Goal: Task Accomplishment & Management: Complete application form

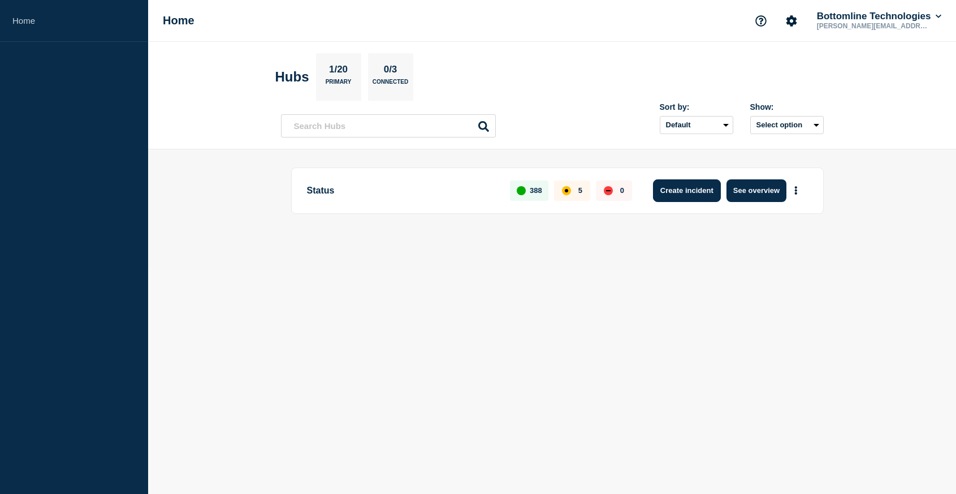
click at [688, 192] on button "Create incident" at bounding box center [687, 190] width 68 height 23
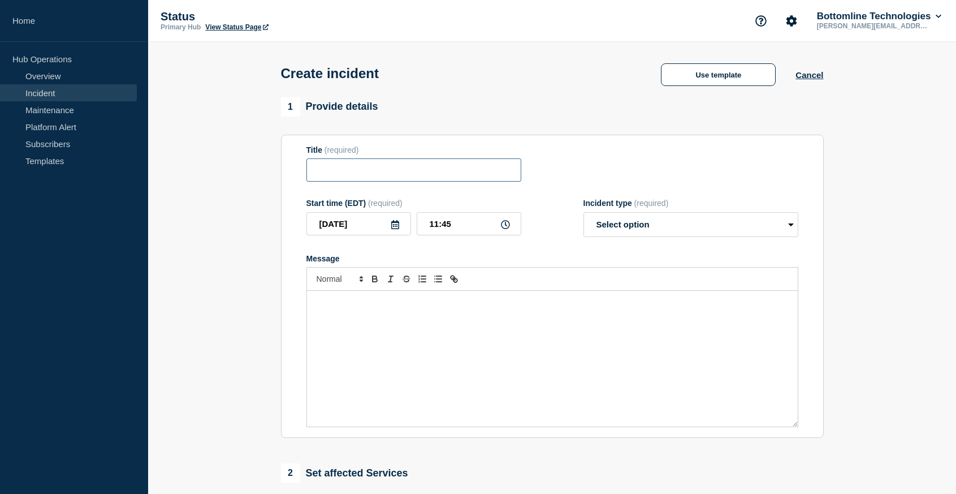
click at [499, 178] on input "Title" at bounding box center [414, 169] width 215 height 23
type input "Infoblox operator upgrade"
click at [481, 235] on input "11:45" at bounding box center [469, 223] width 105 height 23
type input "__:__"
click at [505, 229] on icon at bounding box center [505, 224] width 9 height 9
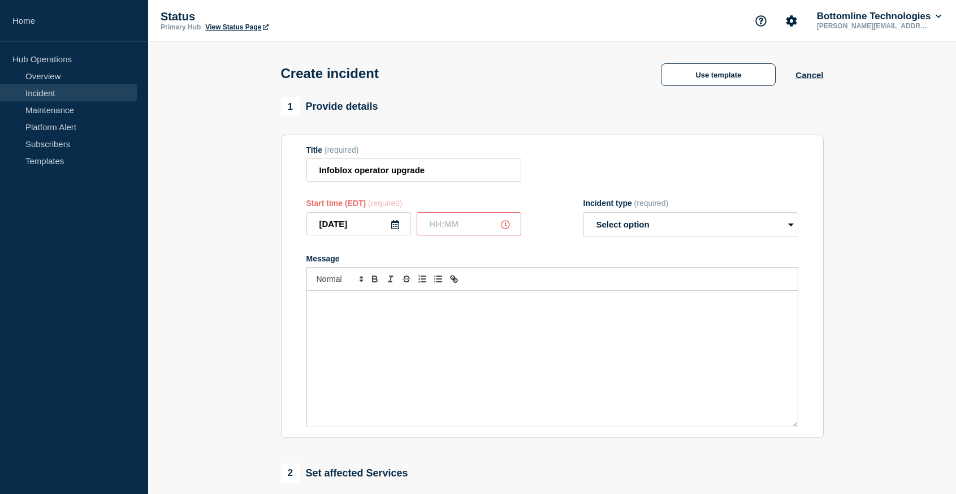
click at [503, 229] on icon at bounding box center [505, 224] width 9 height 9
click at [438, 232] on input "text" at bounding box center [469, 223] width 105 height 23
type input "15:00"
click at [523, 247] on form "Title (required) Infoblox operator upgrade Start time (EDT) (required) [DATE] 1…" at bounding box center [553, 286] width 492 height 282
select select "monitoring"
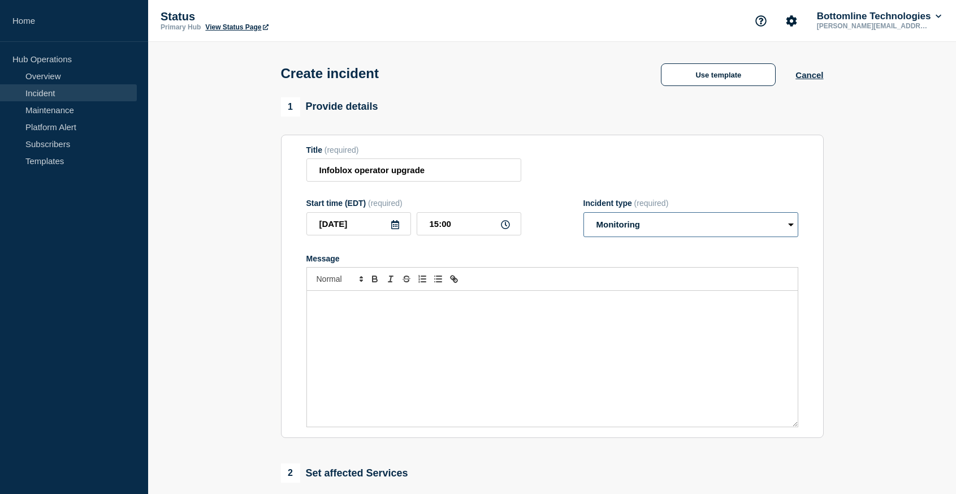
click option "Monitoring" at bounding box center [0, 0] width 0 height 0
click at [100, 109] on link "Maintenance" at bounding box center [68, 109] width 137 height 17
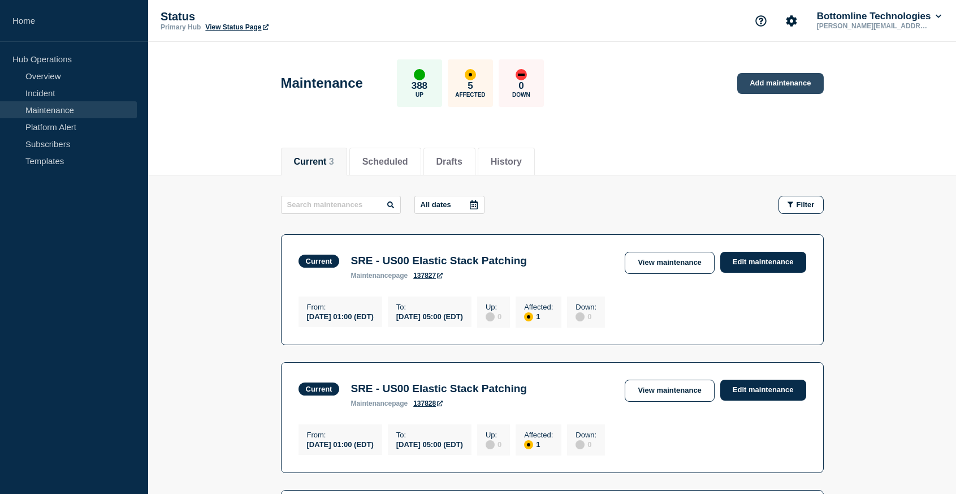
click at [753, 84] on link "Add maintenance" at bounding box center [780, 83] width 86 height 21
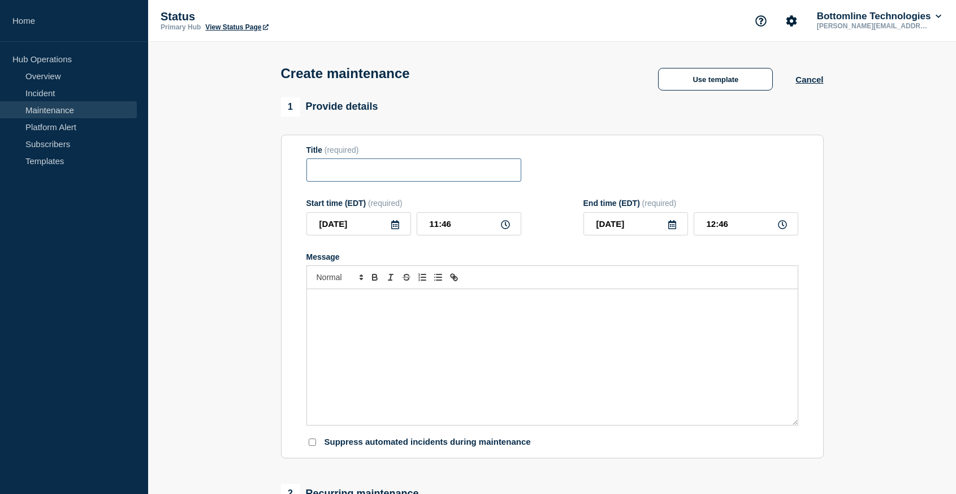
click at [415, 180] on input "Title" at bounding box center [414, 169] width 215 height 23
type input "Infoblox operator upgrade"
click at [387, 235] on input "[DATE]" at bounding box center [359, 223] width 105 height 23
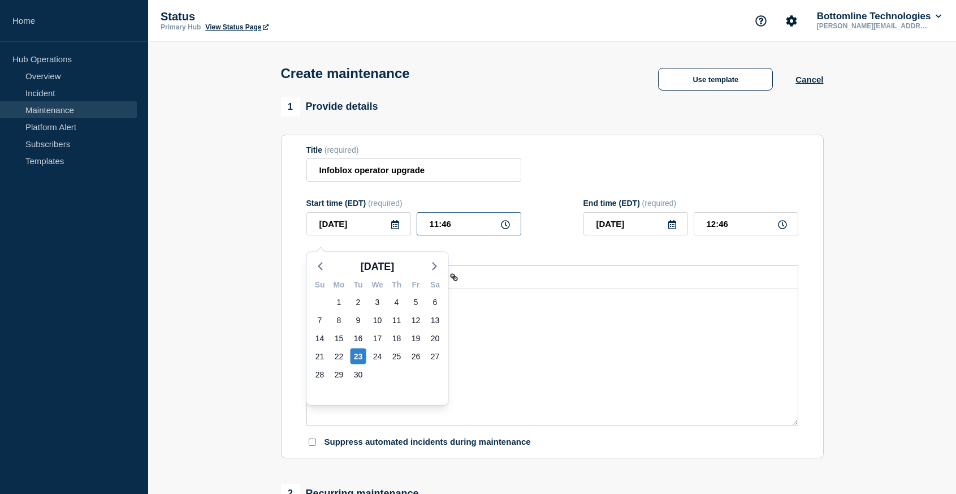
click at [480, 235] on input "11:46" at bounding box center [469, 223] width 105 height 23
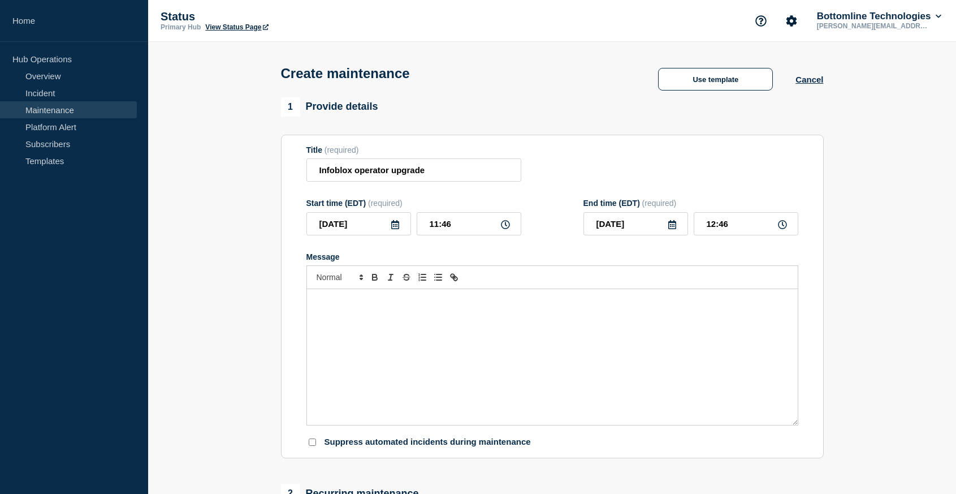
click at [508, 229] on icon at bounding box center [505, 224] width 9 height 9
click at [445, 234] on input "11:46" at bounding box center [469, 223] width 105 height 23
click at [438, 234] on input "11:46" at bounding box center [469, 223] width 105 height 23
type input "15:46"
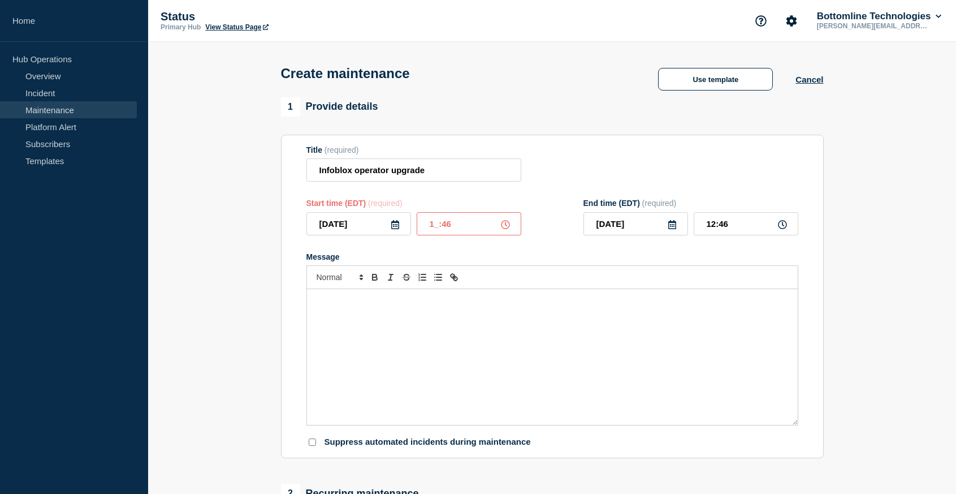
type input "16:46"
click at [463, 234] on input "15:46" at bounding box center [469, 223] width 105 height 23
type input "15:00"
click at [546, 235] on div "Start time (EDT) (required) [DATE] 15:00 End time (EDT) (required) [DATE] 16:00" at bounding box center [553, 217] width 492 height 37
click at [744, 235] on input "16:00" at bounding box center [746, 223] width 105 height 23
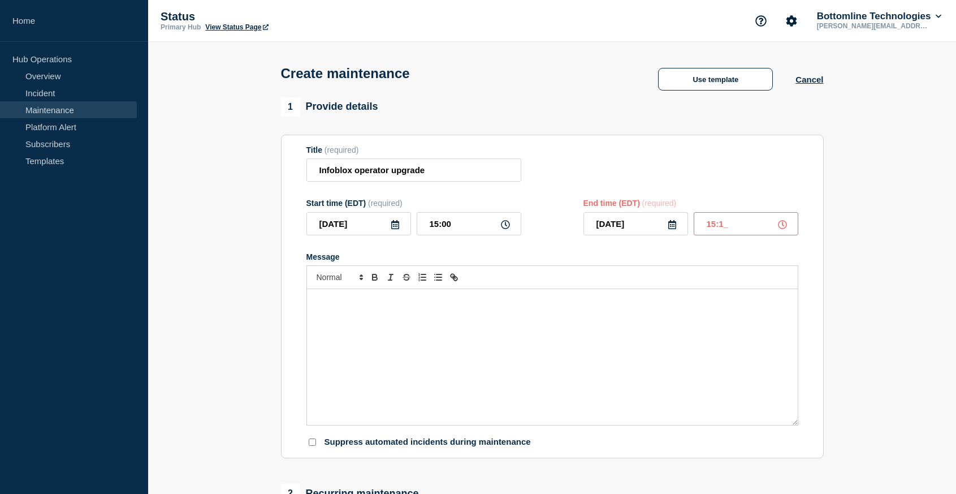
type input "15:15"
click at [712, 257] on form "Title (required) Infoblox operator upgrade Start time (EDT) (required) [DATE] 1…" at bounding box center [553, 296] width 492 height 303
click at [615, 306] on p "Message" at bounding box center [553, 301] width 474 height 10
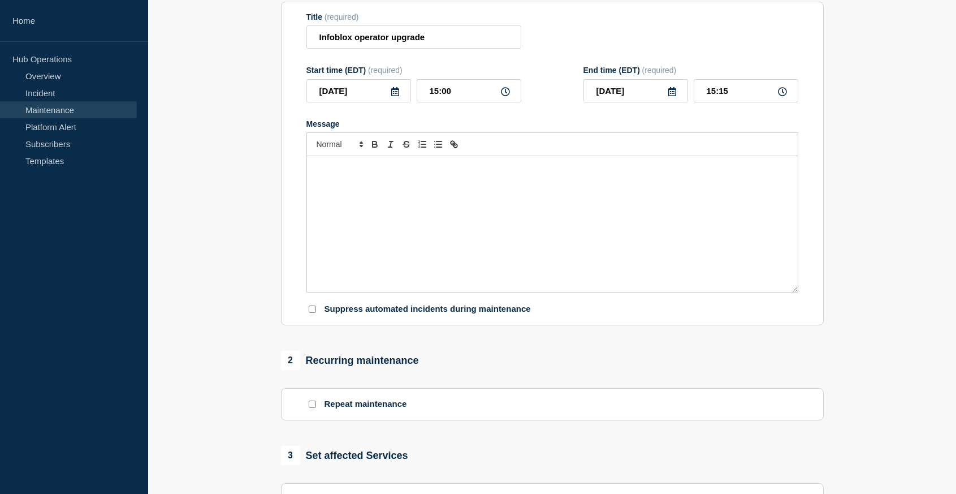
scroll to position [146, 0]
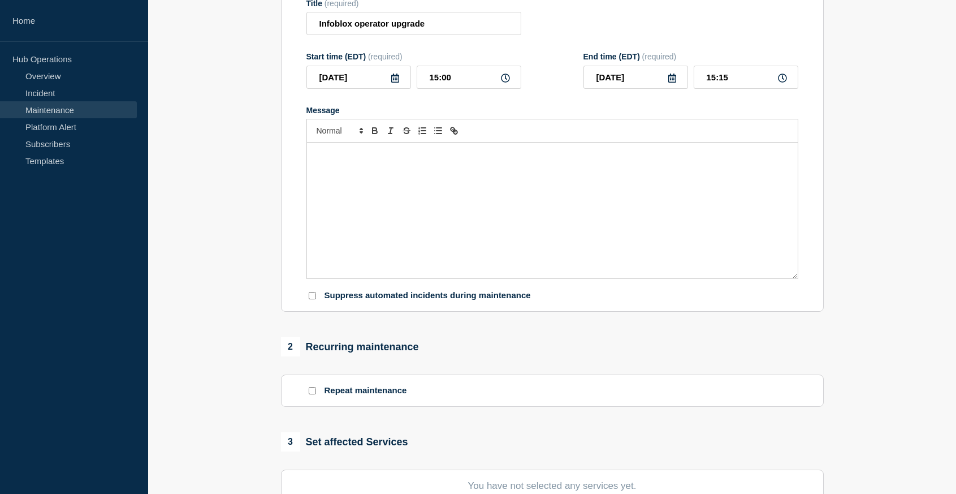
click at [587, 227] on div "Message" at bounding box center [552, 211] width 491 height 136
click at [629, 159] on p "Small update to infoblox to use DNS to fast fail duplicate ip's. Deployment sho…" at bounding box center [553, 154] width 474 height 10
click at [676, 195] on div "Small update to infoblox to use DNS to fast fail duplicate ip's. Deployment sho…" at bounding box center [552, 211] width 491 height 136
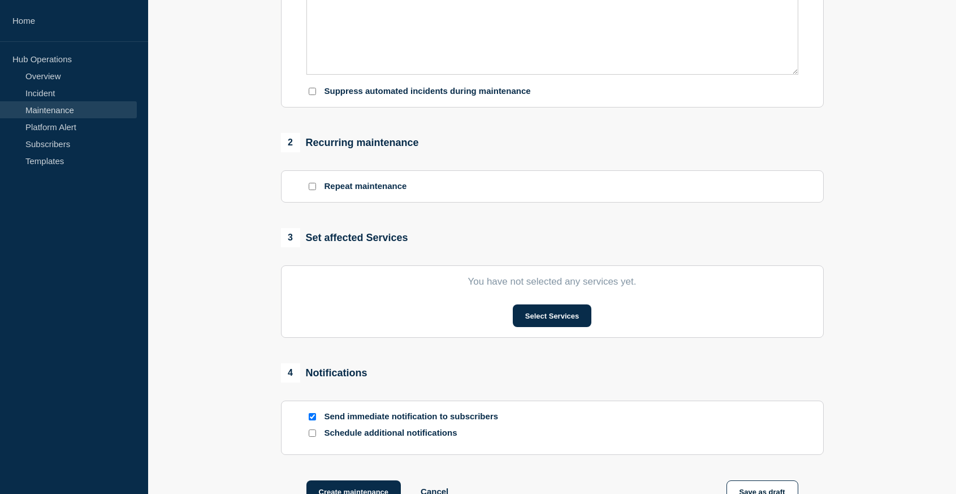
scroll to position [363, 0]
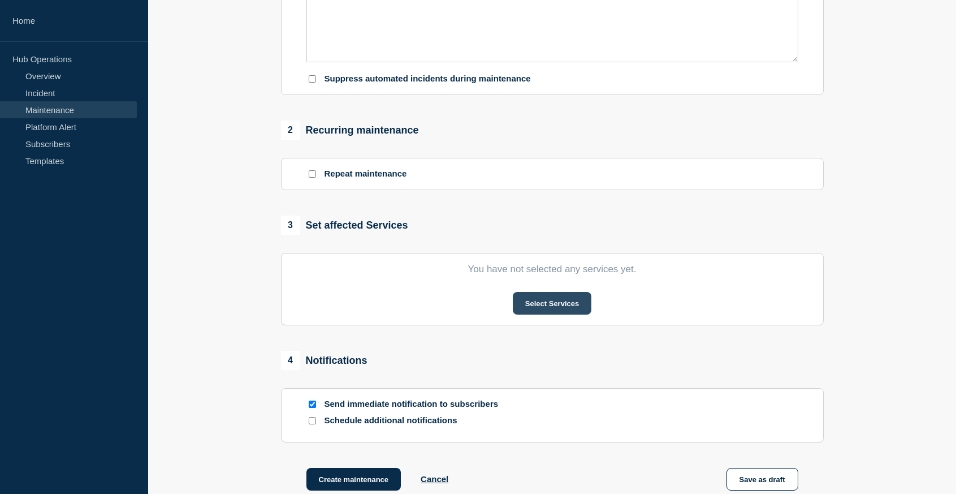
click at [523, 314] on button "Select Services" at bounding box center [552, 303] width 79 height 23
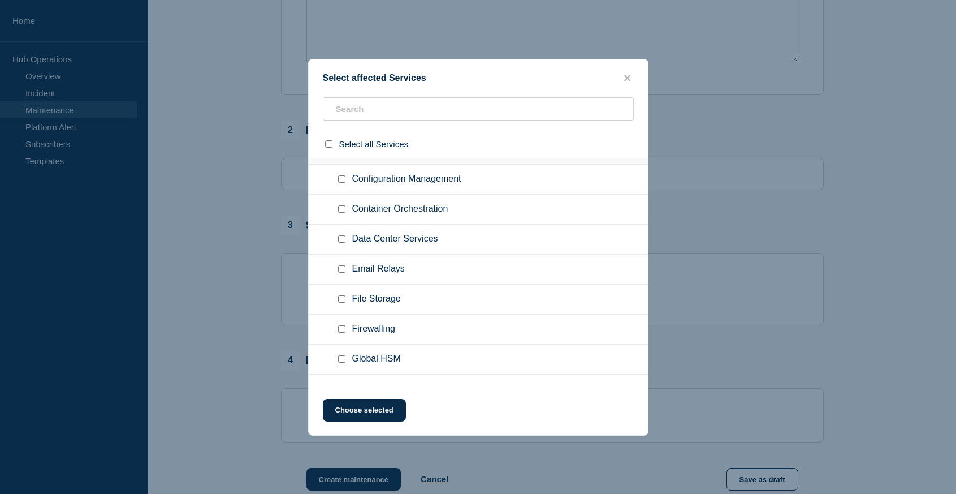
scroll to position [3384, 0]
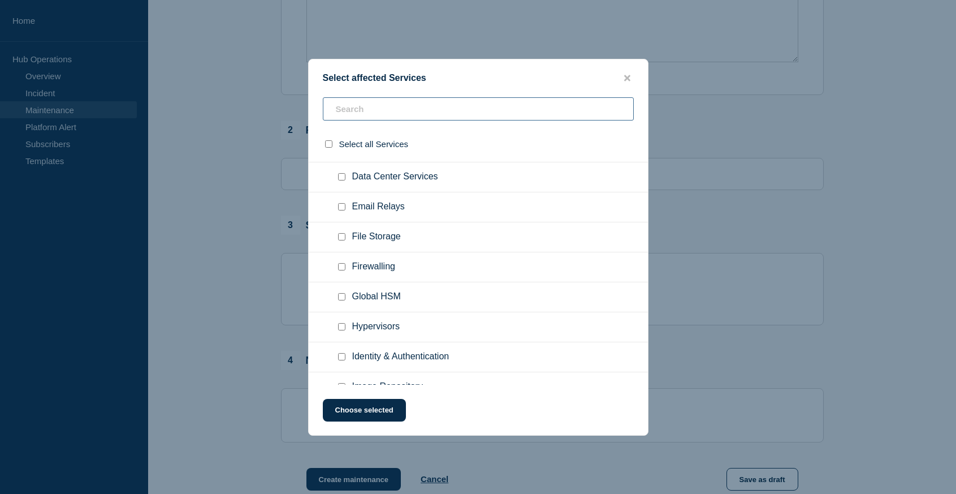
click at [444, 111] on input "text" at bounding box center [478, 108] width 311 height 23
type input "ny"
checkbox input "true"
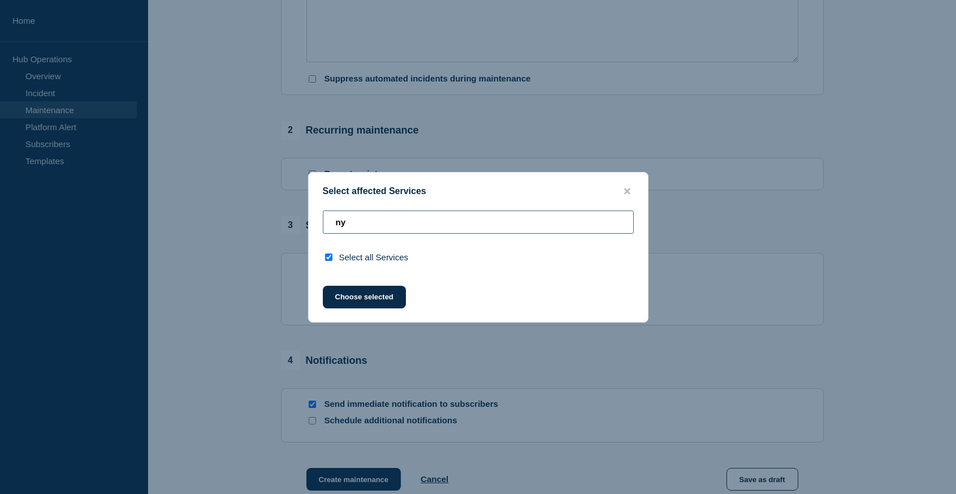
scroll to position [0, 0]
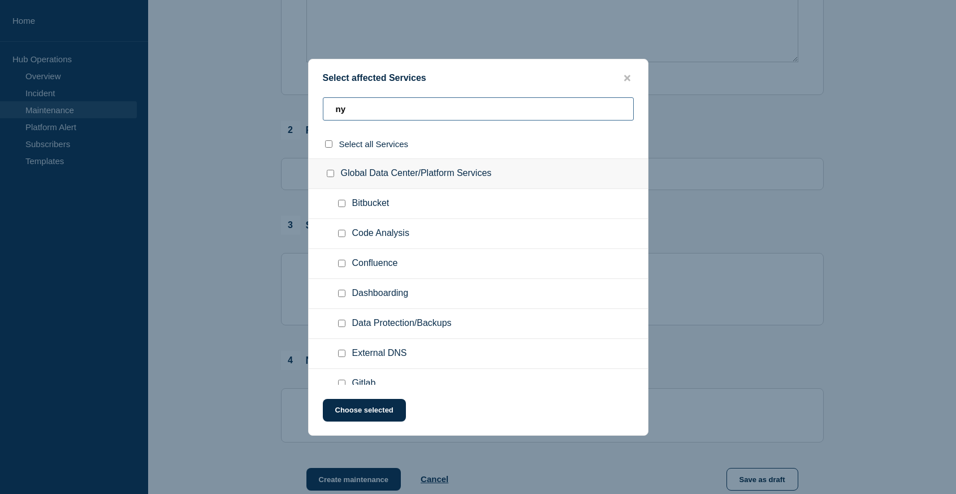
type input "n"
checkbox input "false"
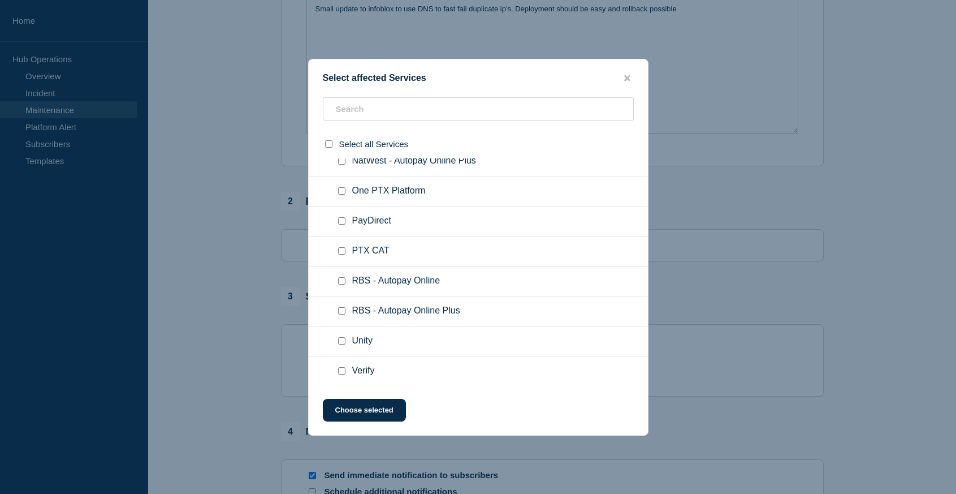
scroll to position [12721, 0]
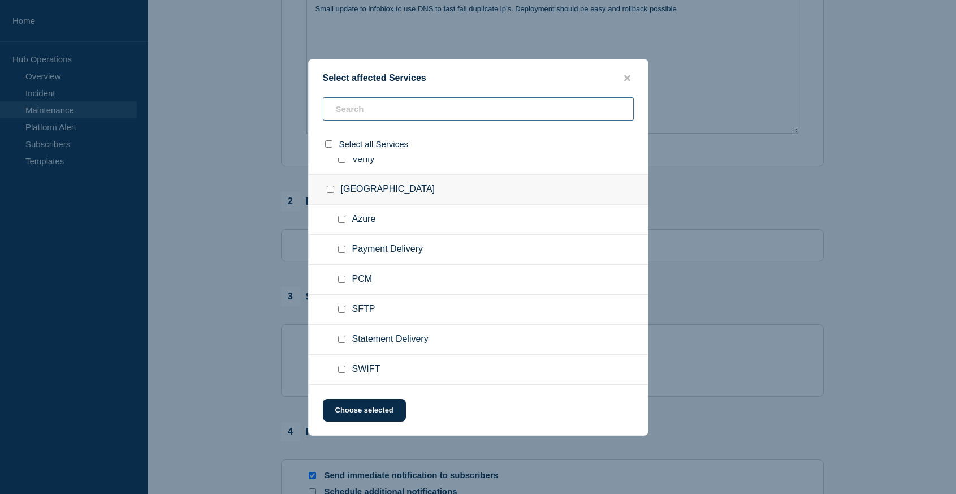
click at [424, 103] on input "text" at bounding box center [478, 108] width 311 height 23
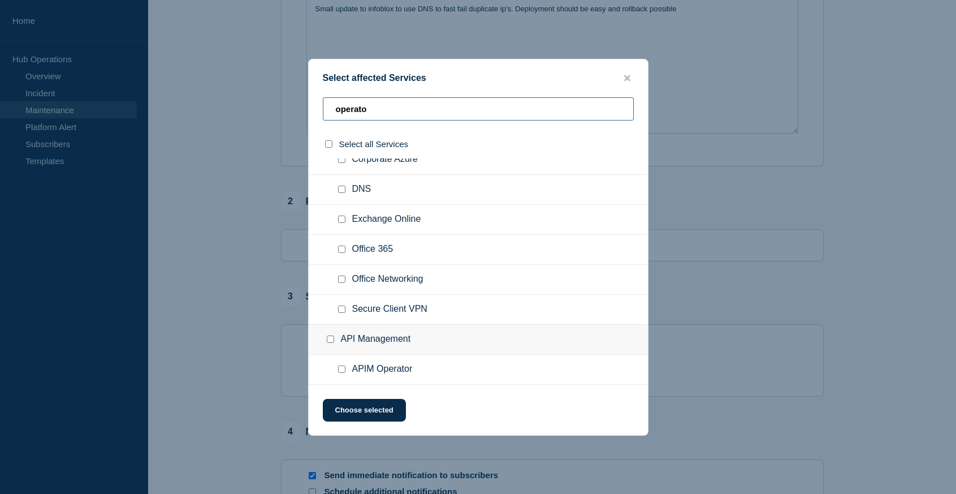
scroll to position [0, 0]
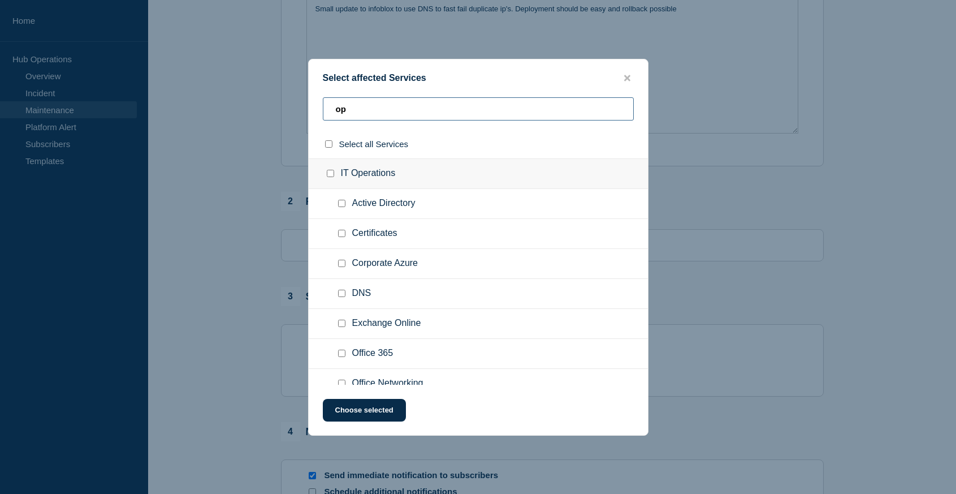
type input "o"
type input "kub"
checkbox input "true"
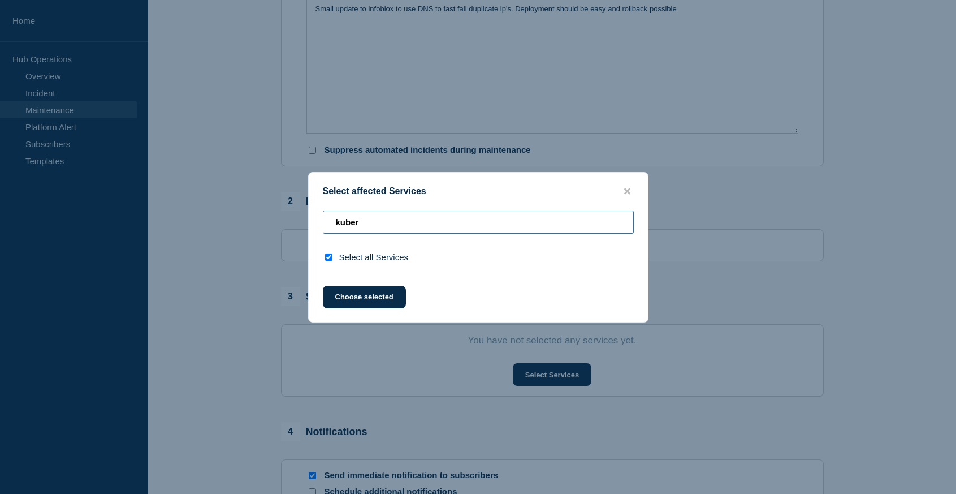
click at [437, 229] on input "kuber" at bounding box center [478, 221] width 311 height 23
type input "k"
checkbox input "false"
type input "k8"
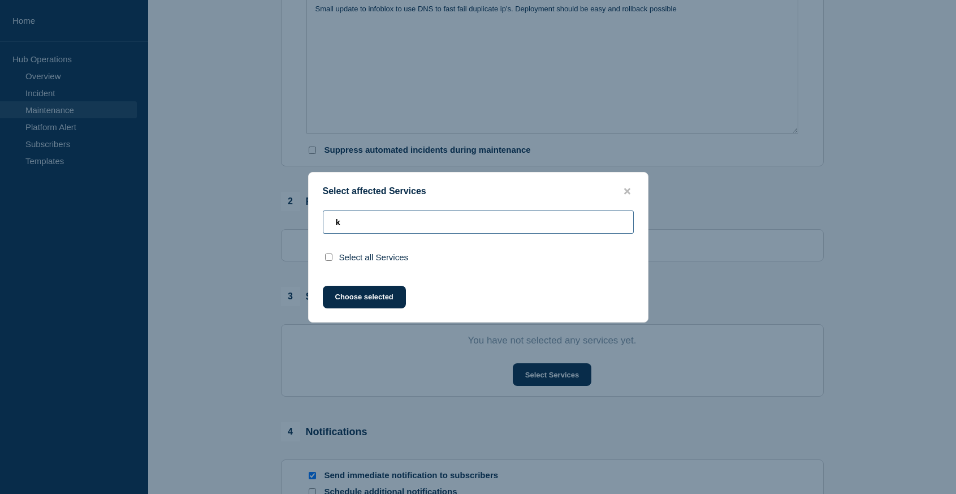
checkbox input "true"
type input "k"
checkbox input "false"
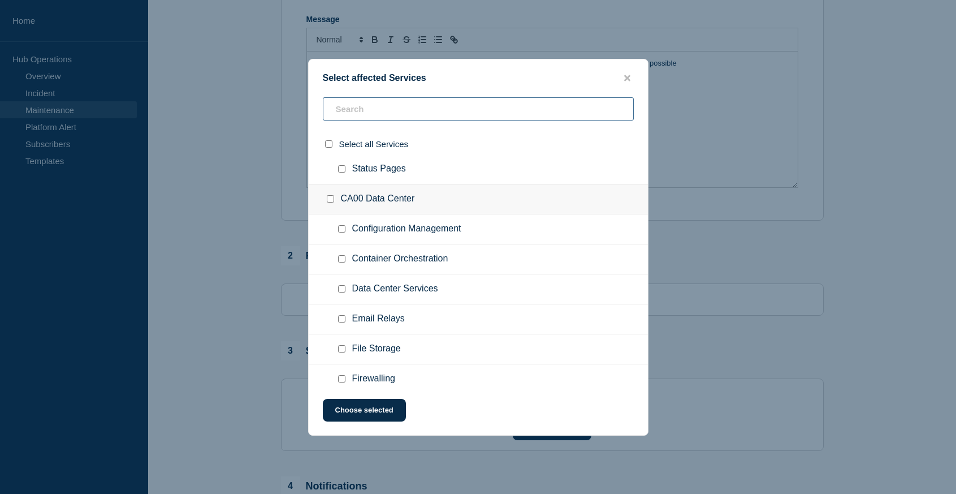
scroll to position [420, 0]
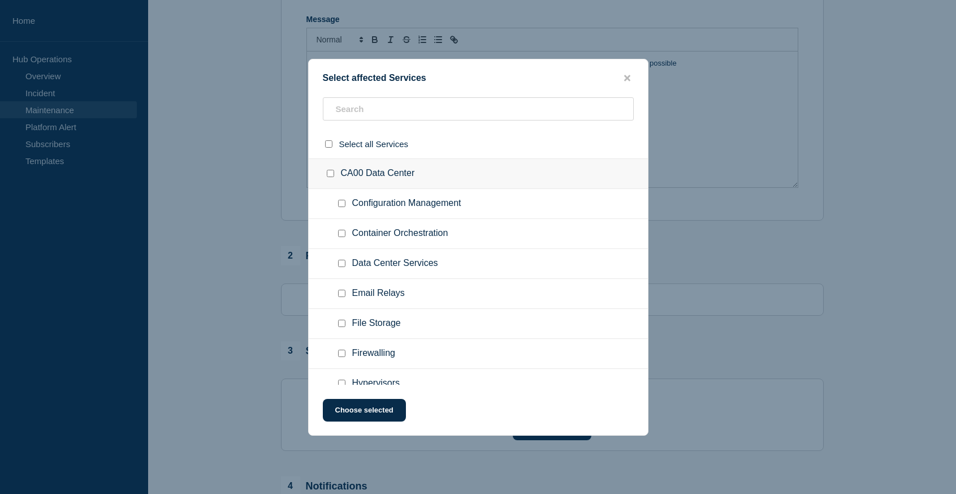
click at [644, 177] on div "CA00 Data Center" at bounding box center [478, 174] width 339 height 30
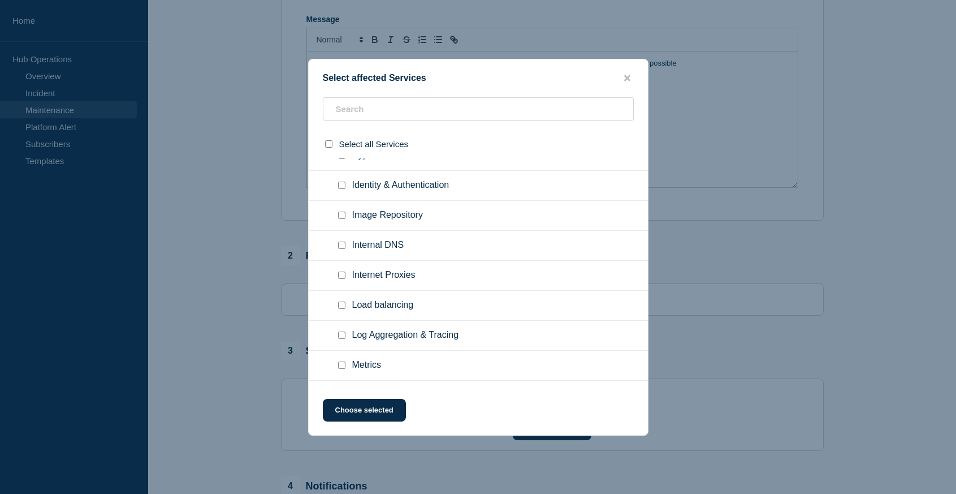
scroll to position [4702, 0]
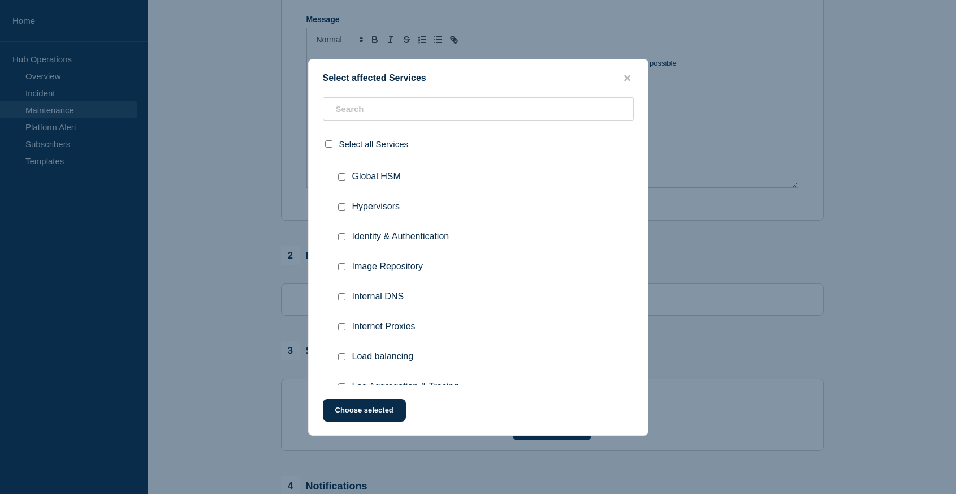
click at [339, 31] on input "Container Orchestration checkbox" at bounding box center [341, 26] width 7 height 7
checkbox input "true"
click at [360, 405] on button "Choose selected" at bounding box center [364, 410] width 83 height 23
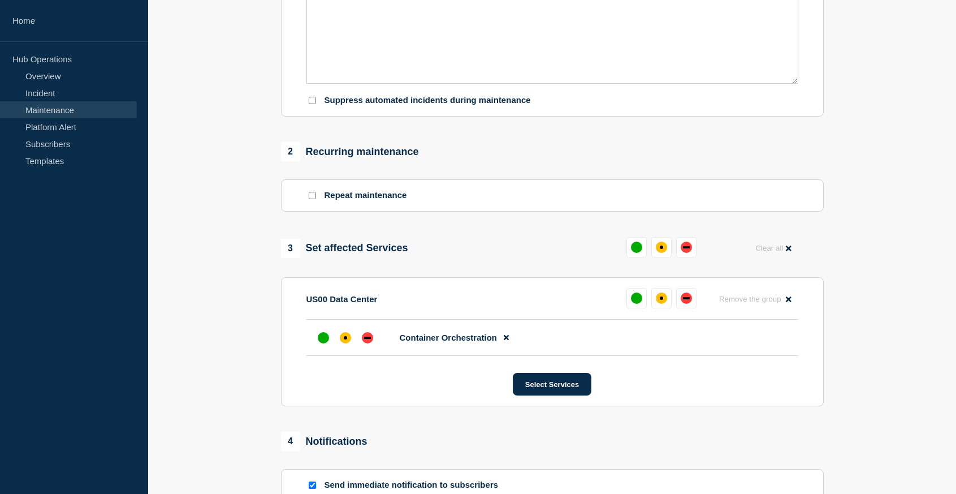
scroll to position [342, 0]
click at [633, 308] on button at bounding box center [637, 297] width 20 height 20
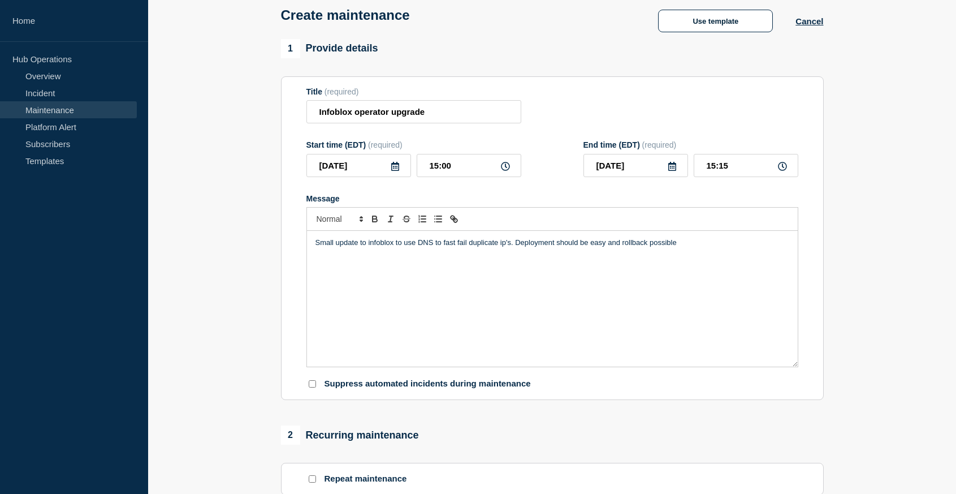
scroll to position [0, 0]
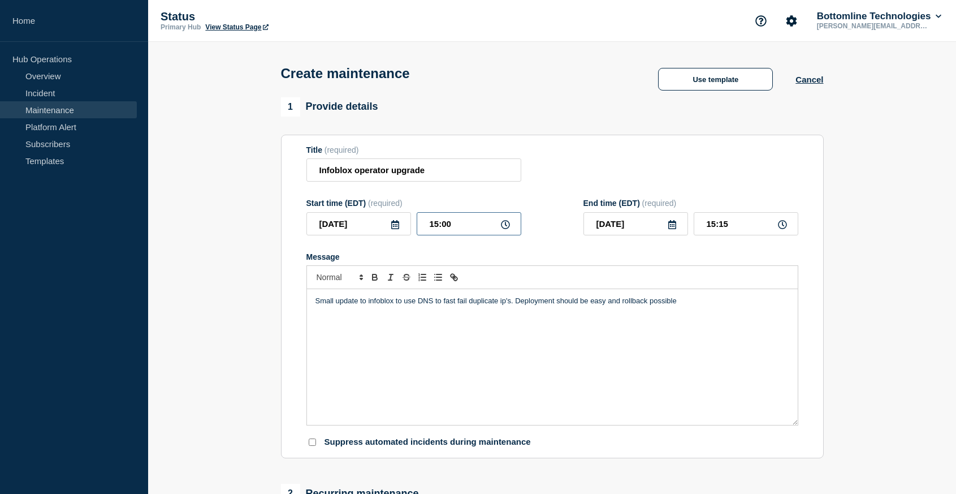
click at [437, 235] on input "15:00" at bounding box center [469, 223] width 105 height 23
type input "16:00"
type input "16:15"
click at [549, 257] on form "Title (required) Infoblox operator upgrade Start time (EDT) (required) [DATE] 1…" at bounding box center [553, 296] width 492 height 303
click at [456, 180] on input "Infoblox operator upgrade" at bounding box center [414, 169] width 215 height 23
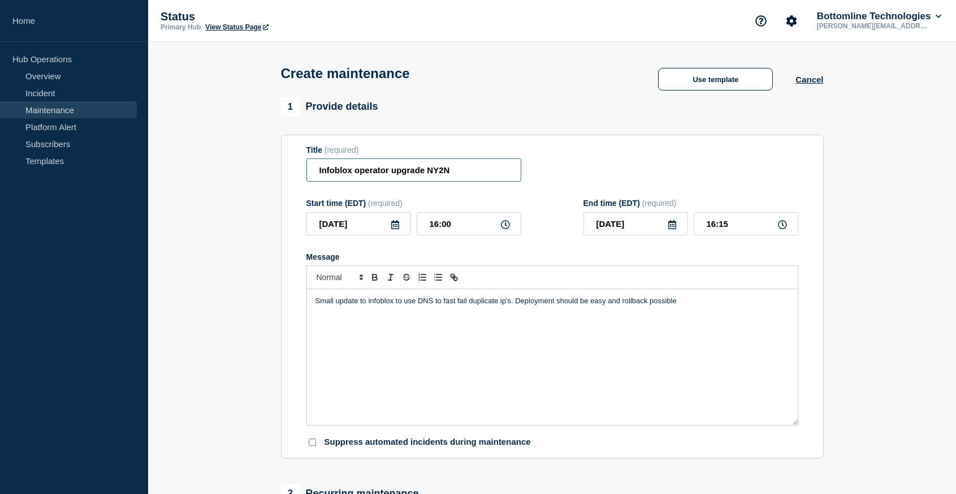
type input "Infoblox operator upgrade NY2N"
click at [714, 342] on div "Small update to infoblox to use DNS to fast fail duplicate ip's. Deployment sho…" at bounding box center [552, 357] width 491 height 136
click at [590, 353] on div "Small update to infoblox to use DNS to fast fail duplicate ip's. Deployment sho…" at bounding box center [552, 357] width 491 height 136
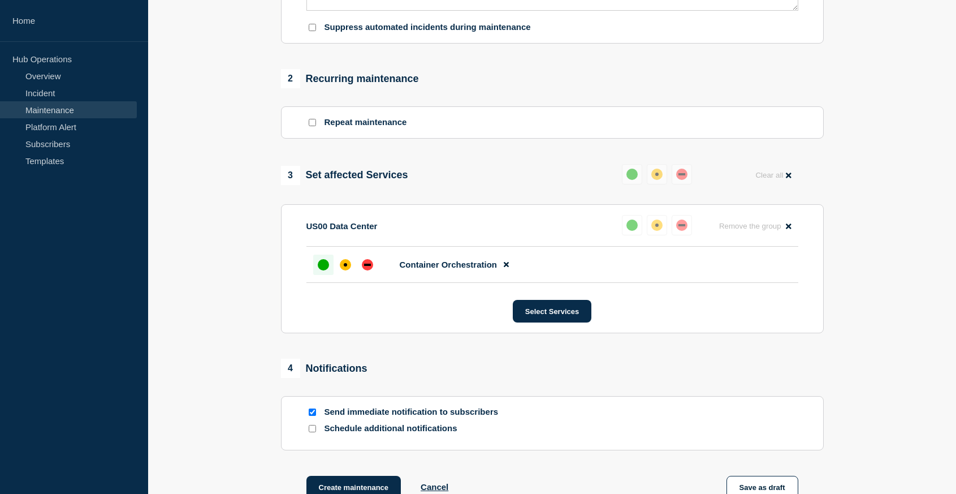
scroll to position [572, 0]
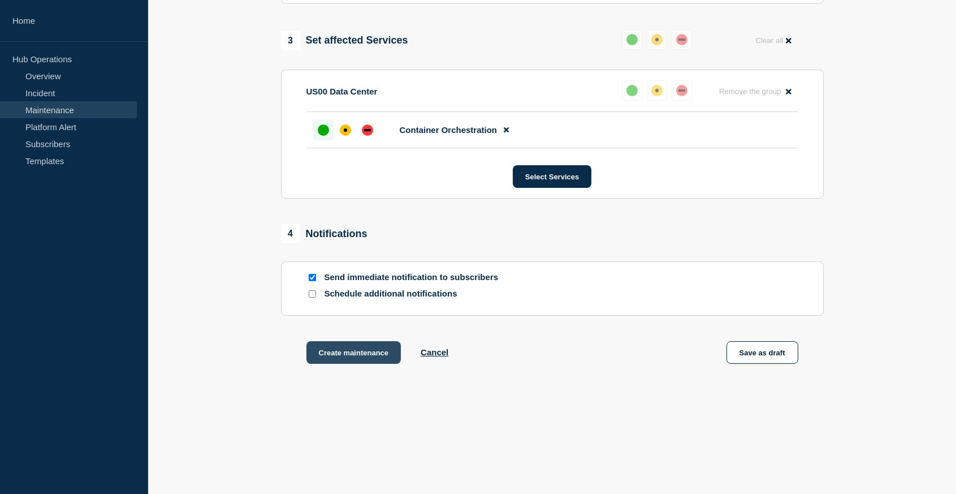
click at [372, 351] on button "Create maintenance" at bounding box center [354, 352] width 95 height 23
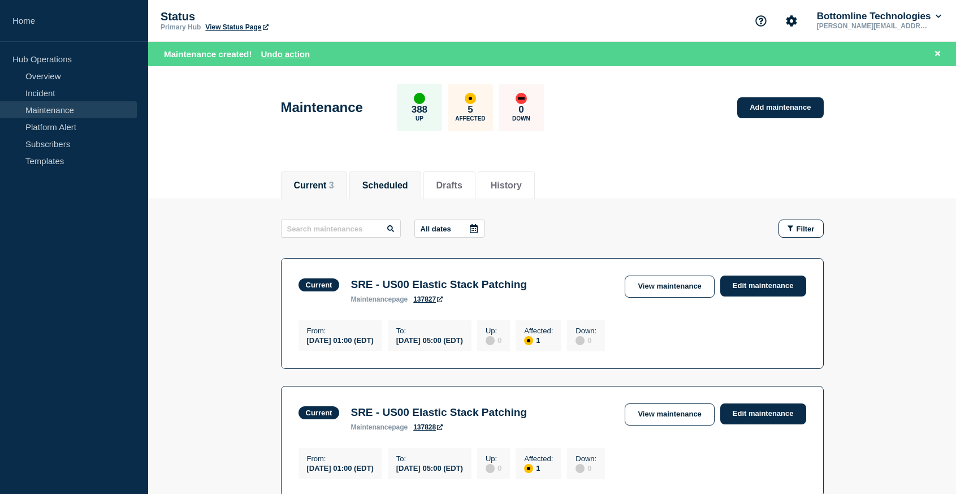
click at [365, 183] on button "Scheduled" at bounding box center [386, 185] width 46 height 10
